Goal: Information Seeking & Learning: Learn about a topic

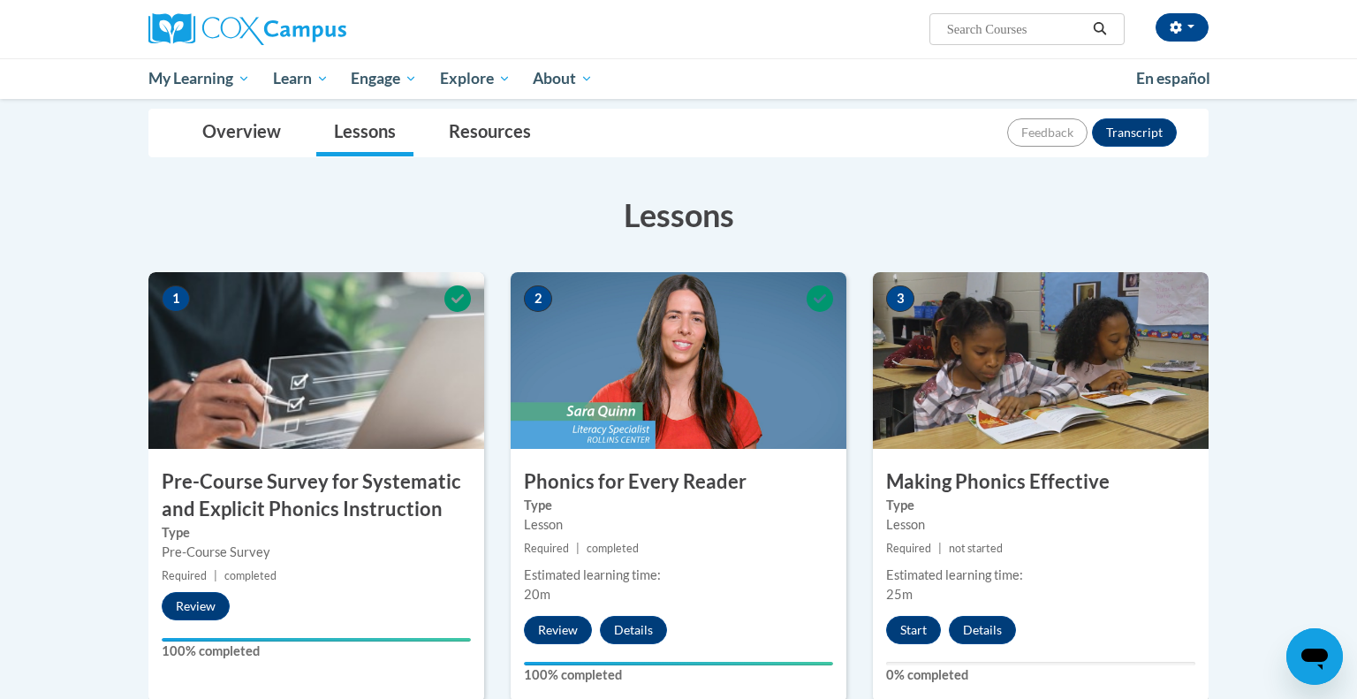
scroll to position [407, 0]
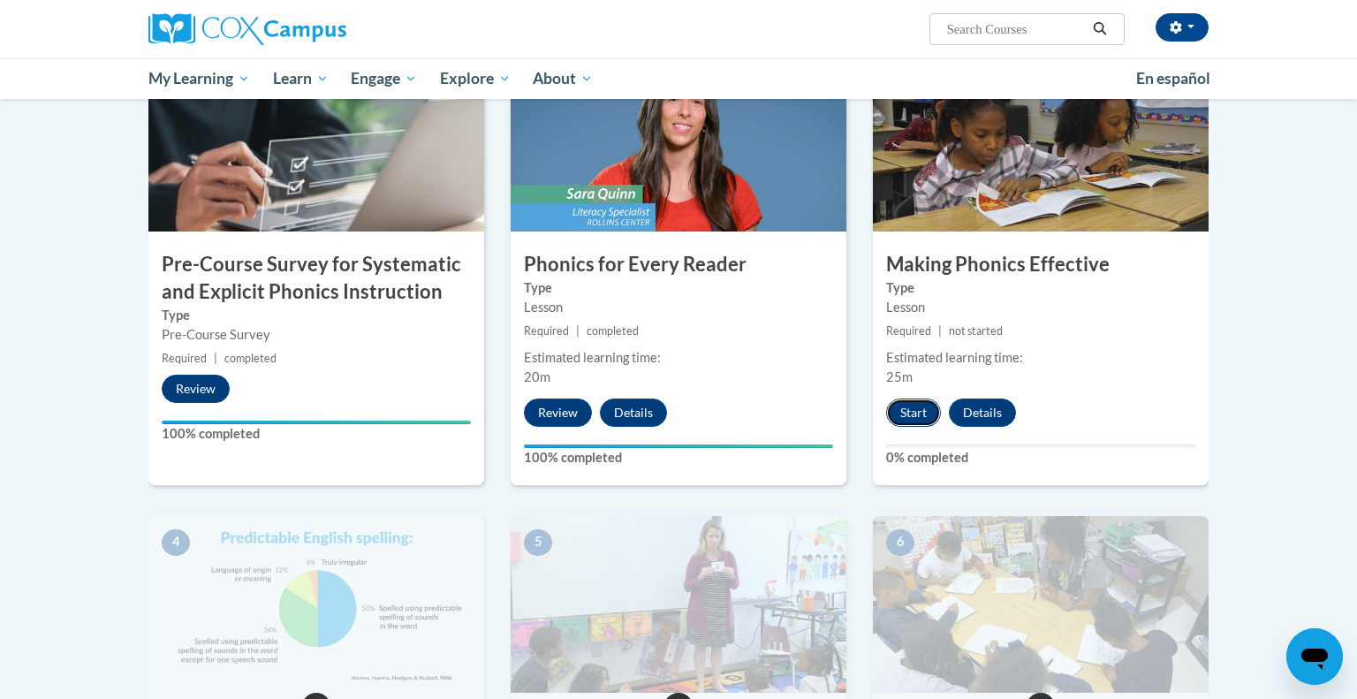
click at [893, 403] on button "Start" at bounding box center [913, 413] width 55 height 28
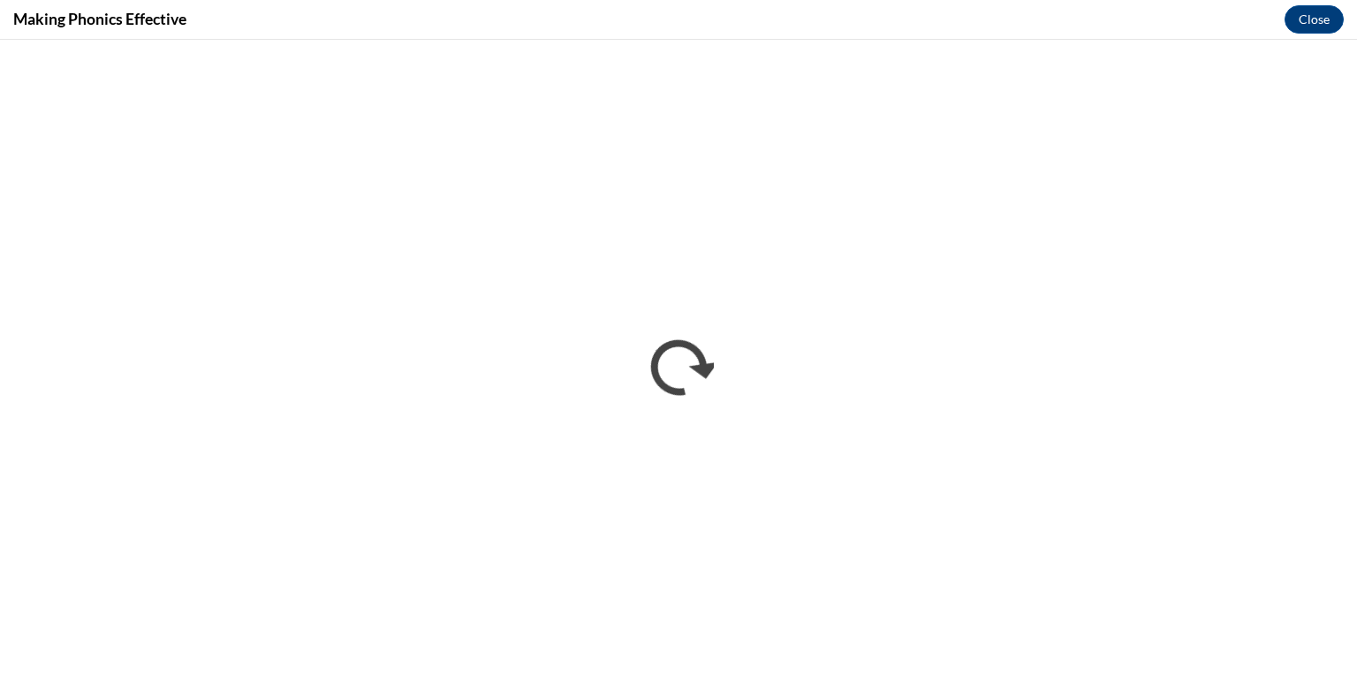
scroll to position [0, 0]
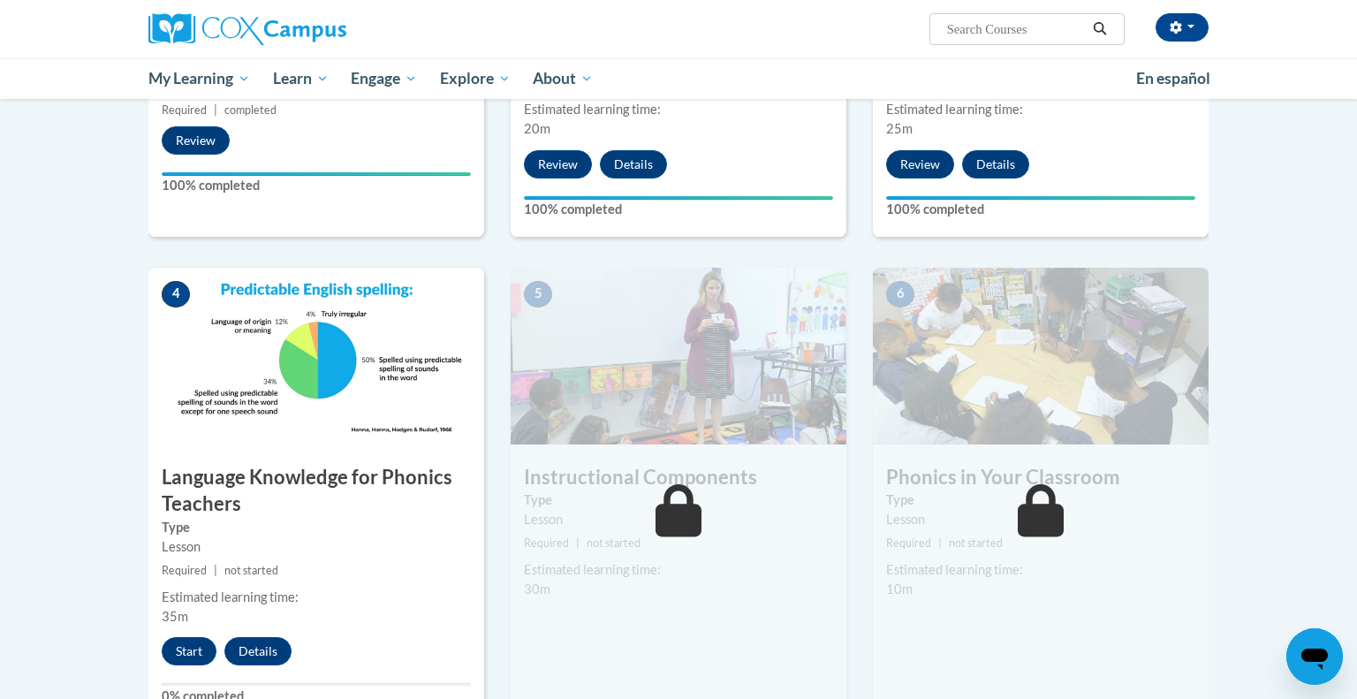
scroll to position [756, 0]
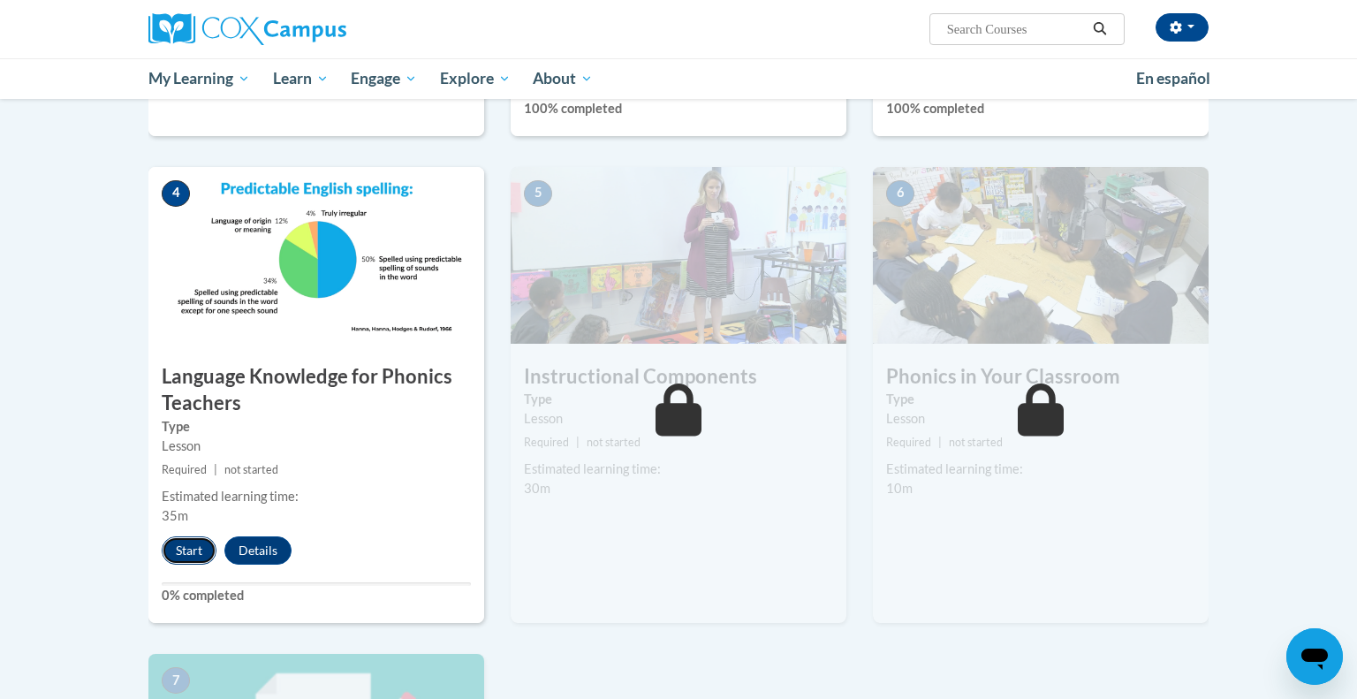
click at [201, 555] on button "Start" at bounding box center [189, 550] width 55 height 28
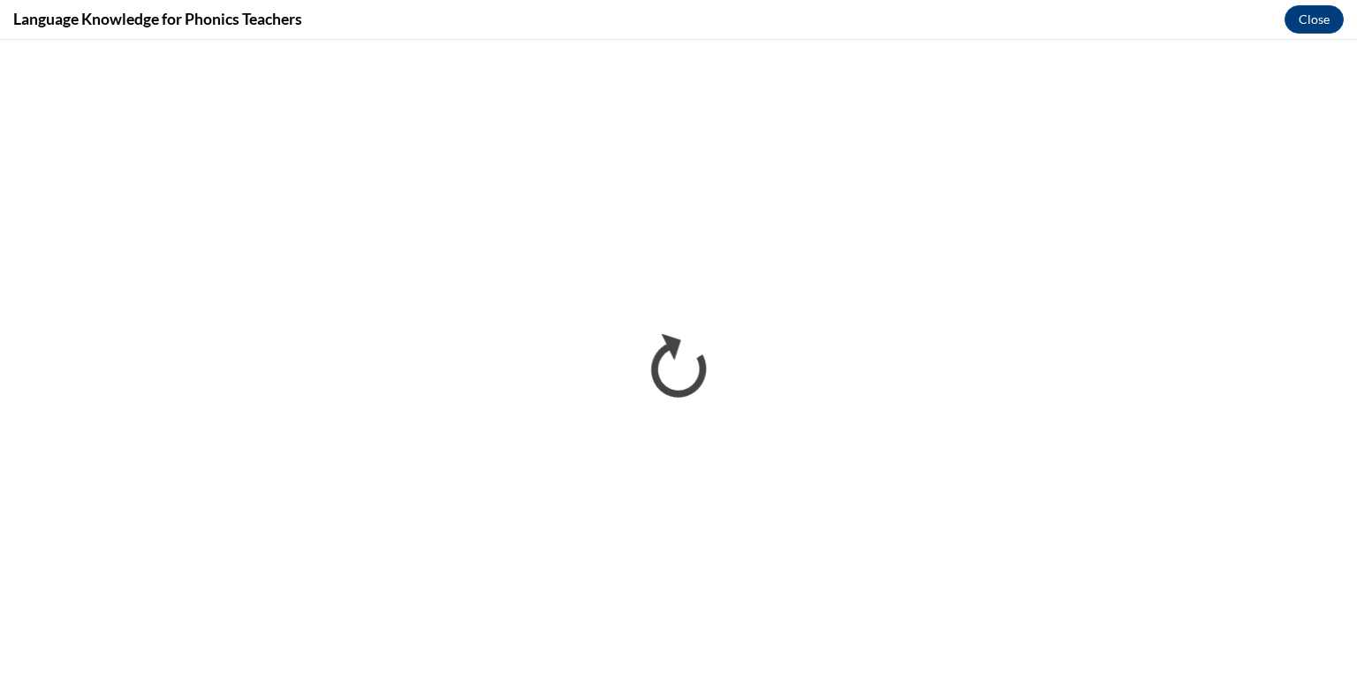
scroll to position [0, 0]
